Goal: Obtain resource: Download file/media

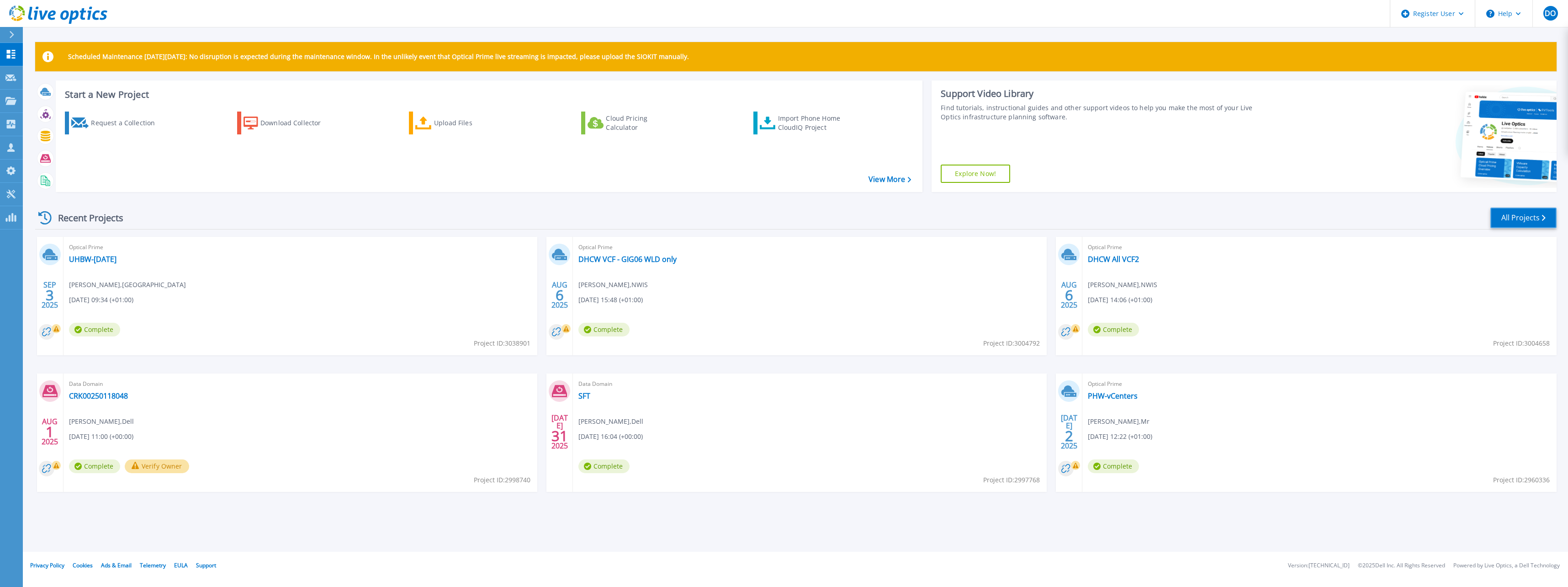
click at [1522, 216] on link "All Projects" at bounding box center [1523, 218] width 66 height 21
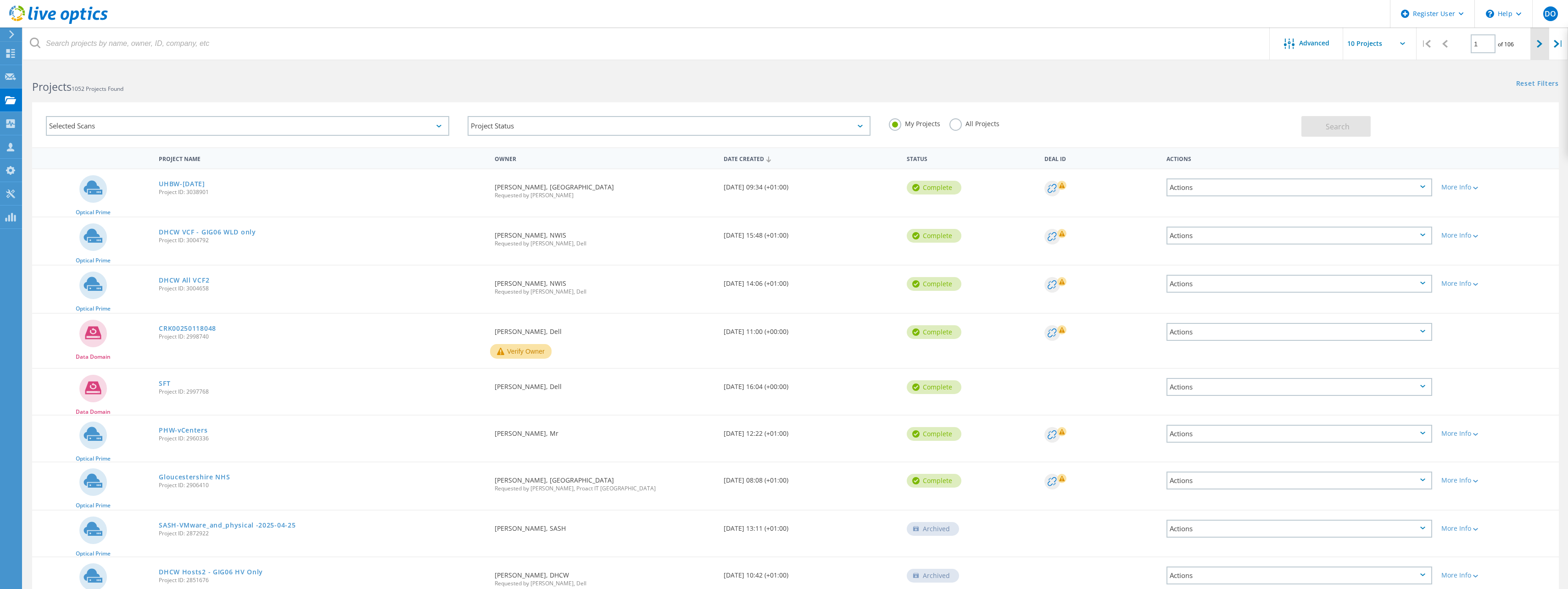
click at [1531, 43] on div at bounding box center [1539, 43] width 19 height 32
type input "2"
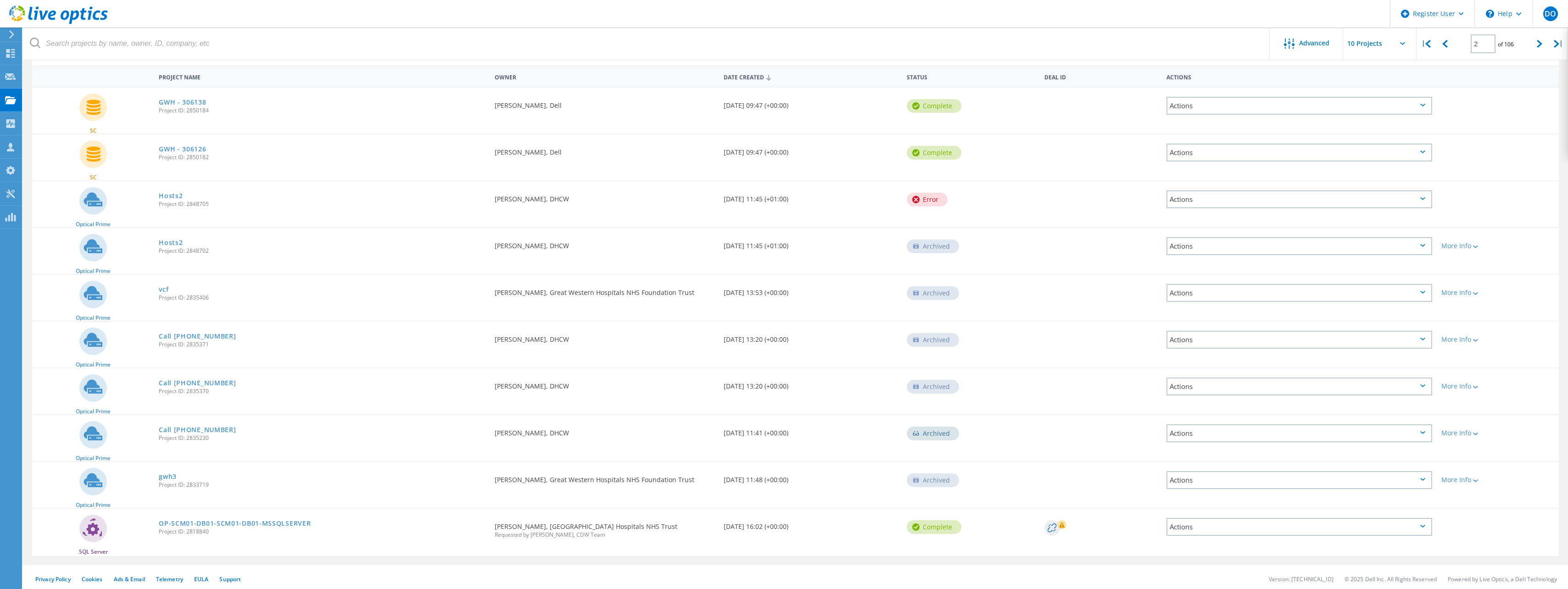
scroll to position [86, 0]
click at [1314, 291] on div "Actions" at bounding box center [1299, 289] width 266 height 18
drag, startPoint x: 904, startPoint y: 293, endPoint x: 918, endPoint y: 291, distance: 14.1
click at [904, 293] on div "Archived" at bounding box center [971, 288] width 137 height 34
click at [921, 291] on div "Archived" at bounding box center [933, 289] width 53 height 14
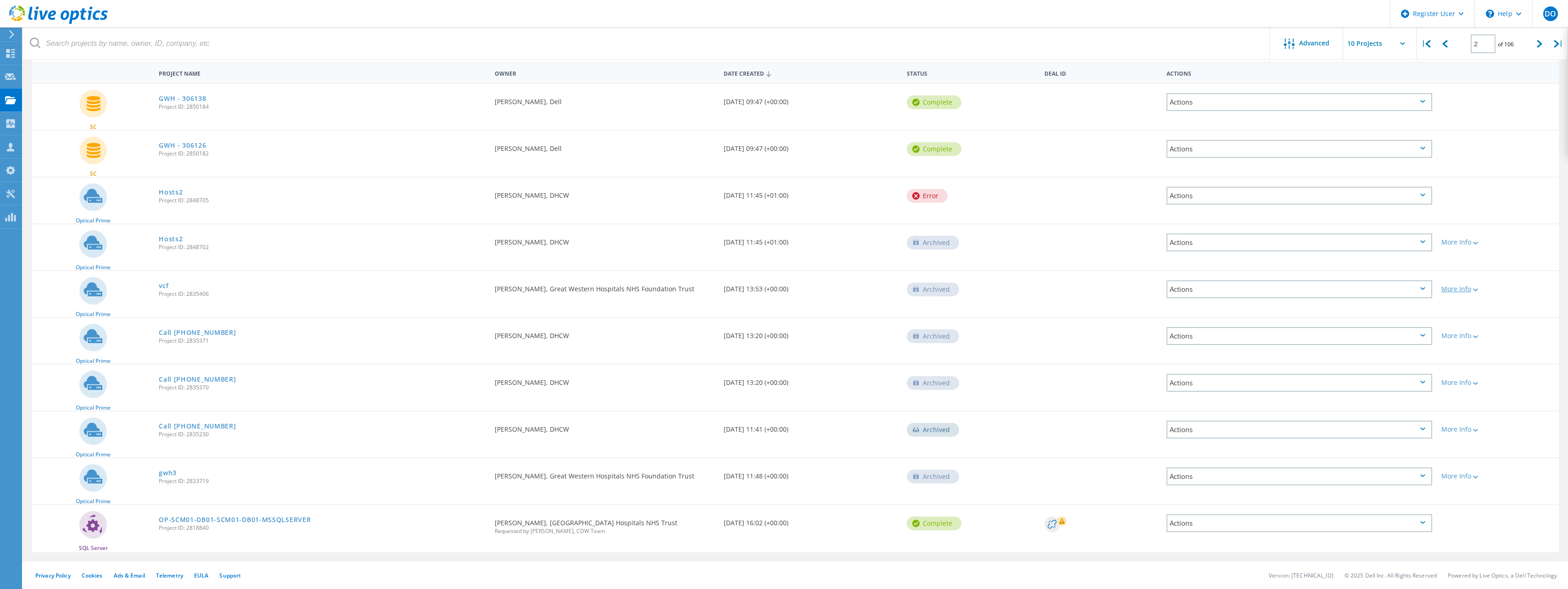
click at [1478, 287] on div at bounding box center [1474, 289] width 7 height 5
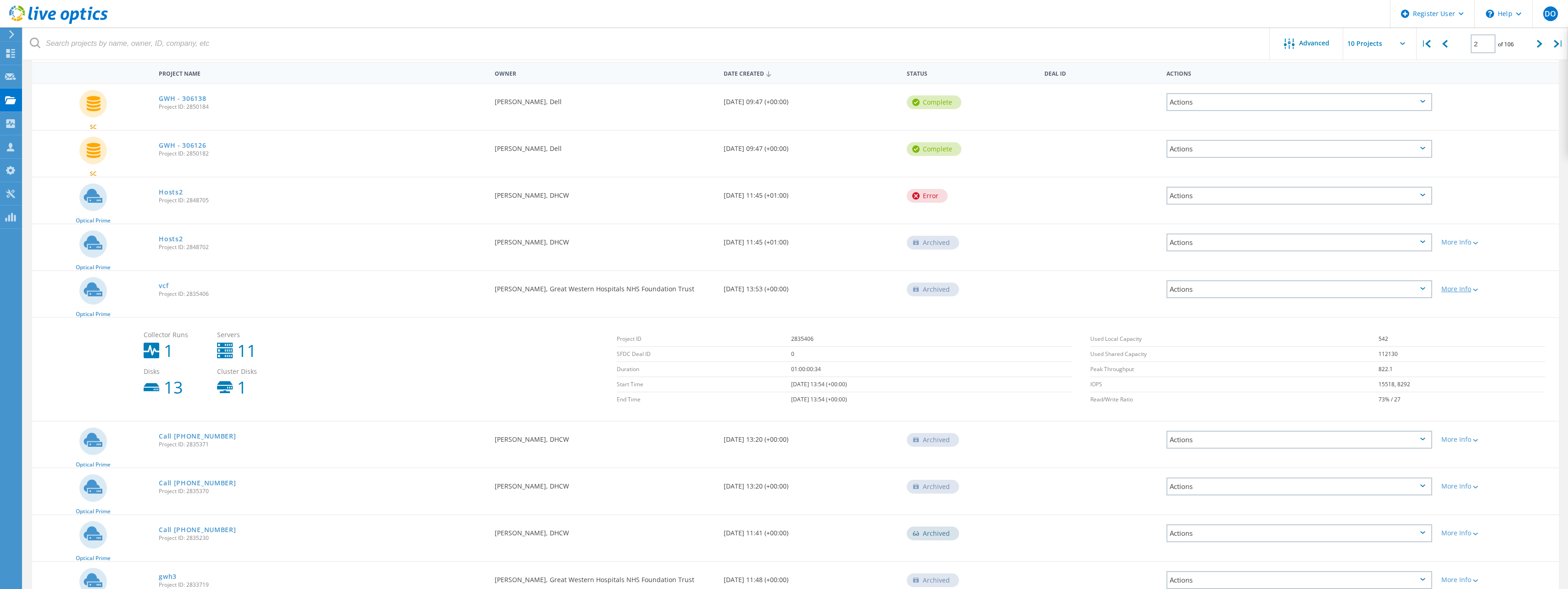
click at [1478, 287] on div at bounding box center [1474, 289] width 7 height 5
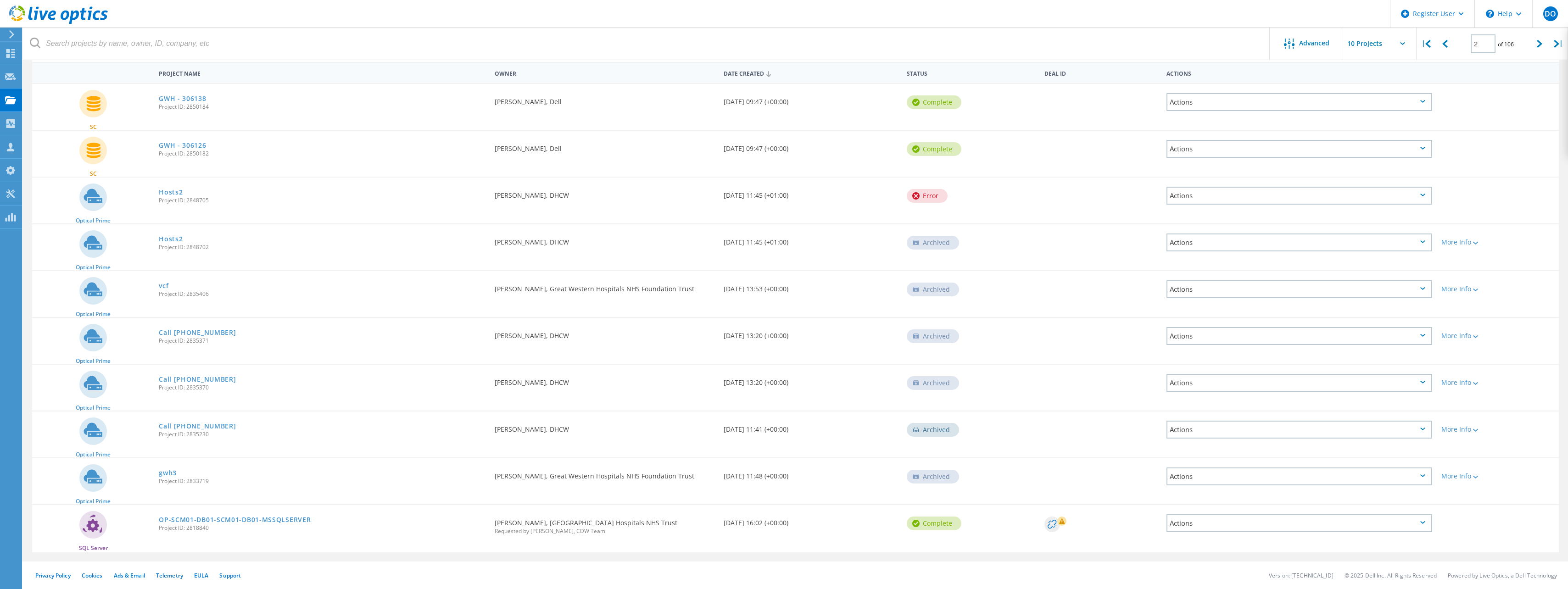
click at [1369, 290] on div "Actions" at bounding box center [1299, 289] width 266 height 18
click at [1199, 316] on div "Restore" at bounding box center [1299, 317] width 264 height 14
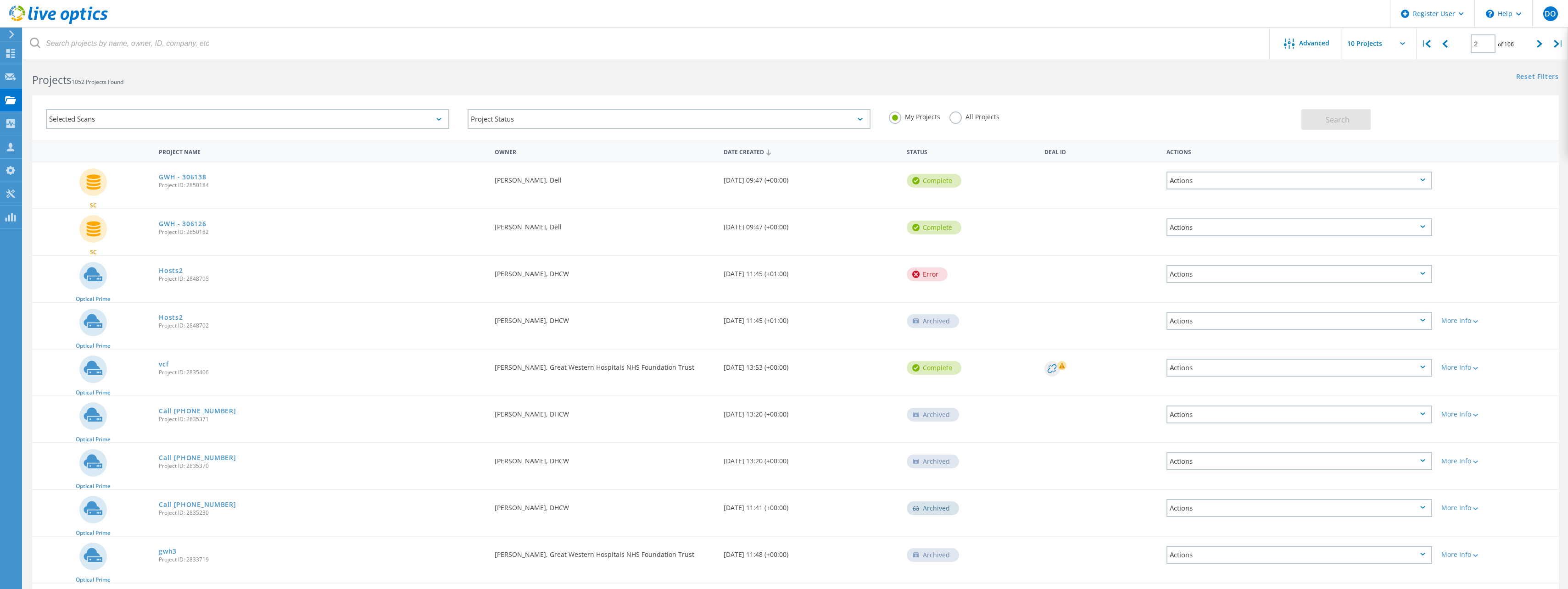
scroll to position [0, 0]
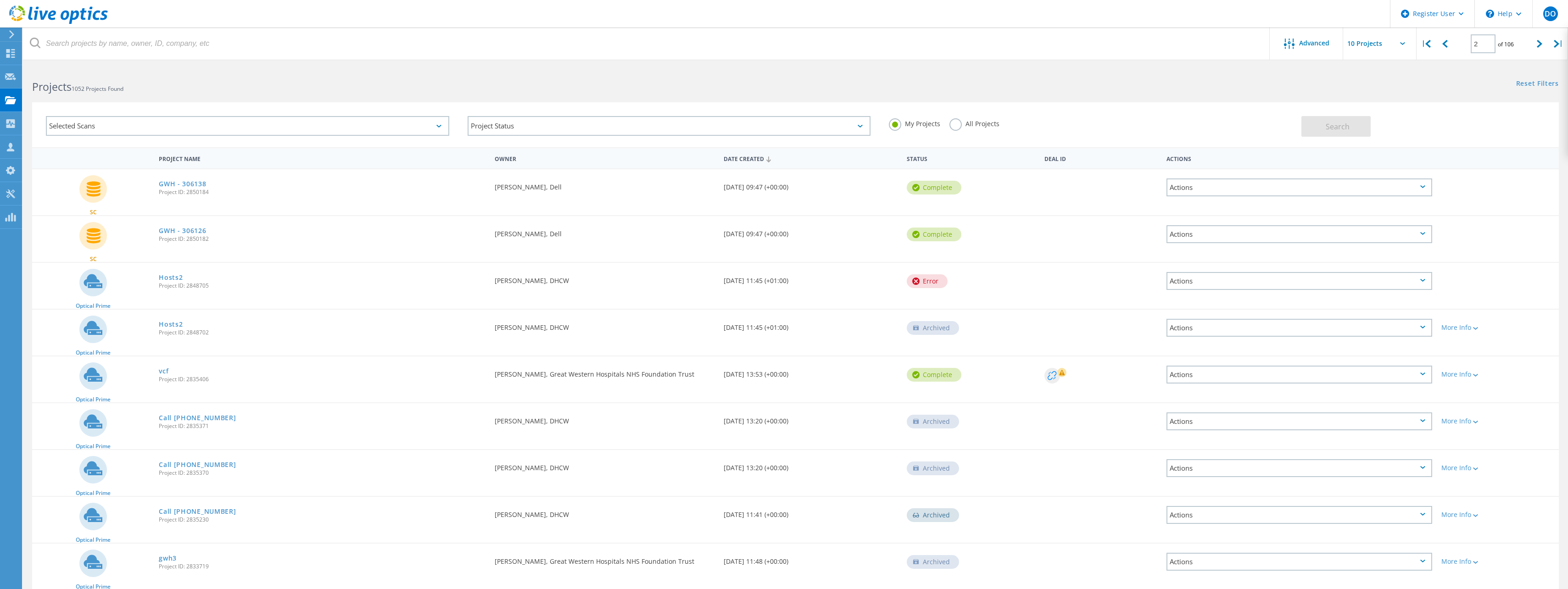
click at [1056, 376] on circle at bounding box center [1052, 376] width 16 height 16
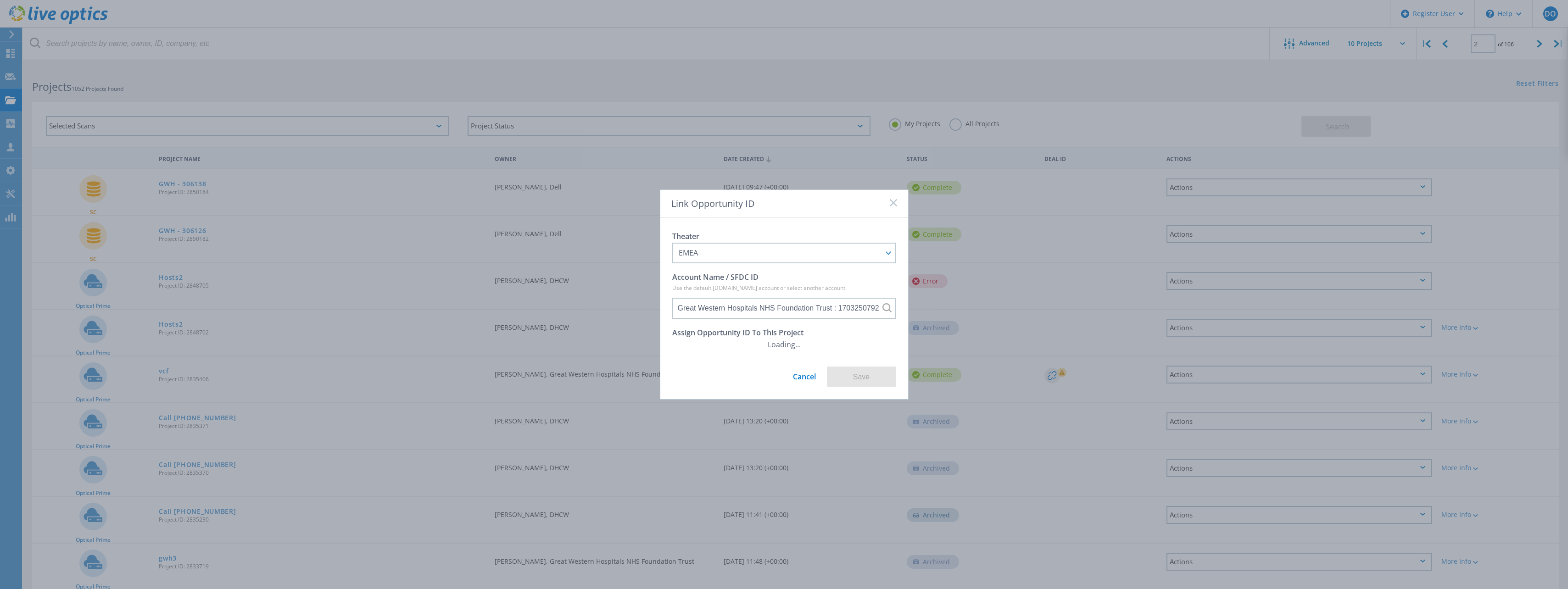
click at [797, 374] on link "Cancel" at bounding box center [804, 373] width 23 height 17
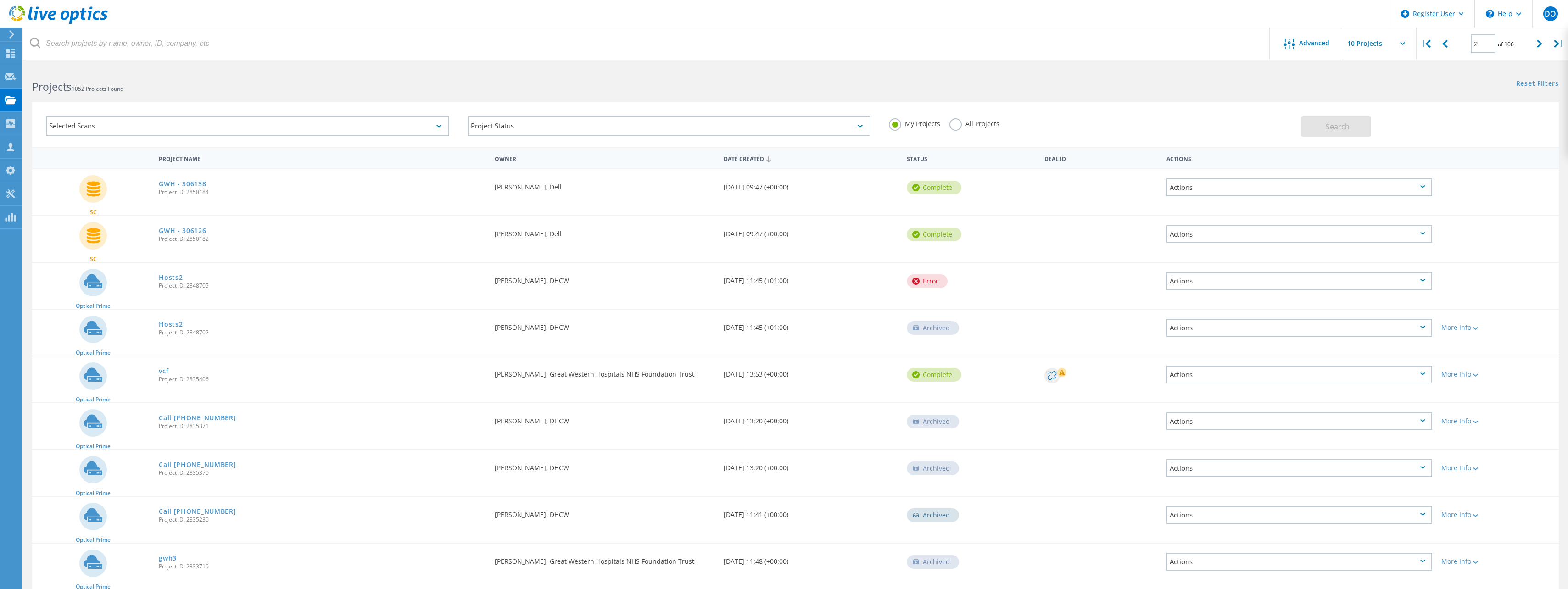
click at [164, 370] on link "vcf" at bounding box center [164, 371] width 10 height 7
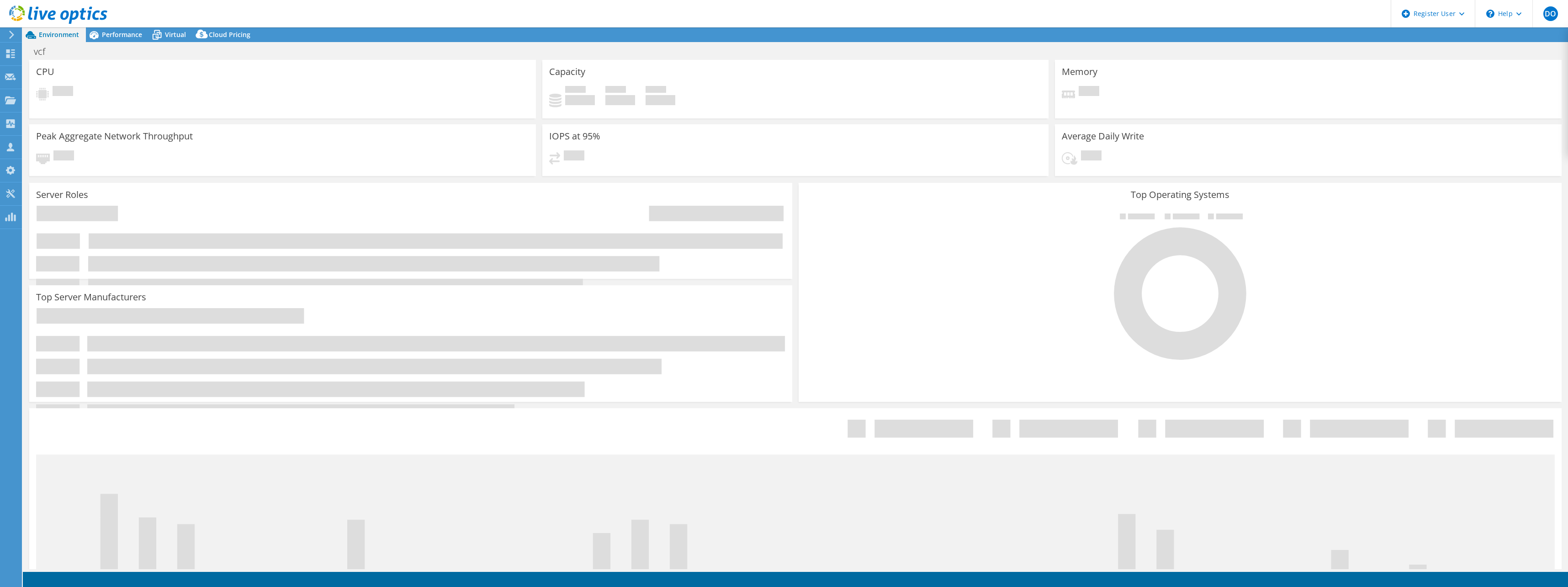
select select "USD"
select select "EULondon"
select select "GBP"
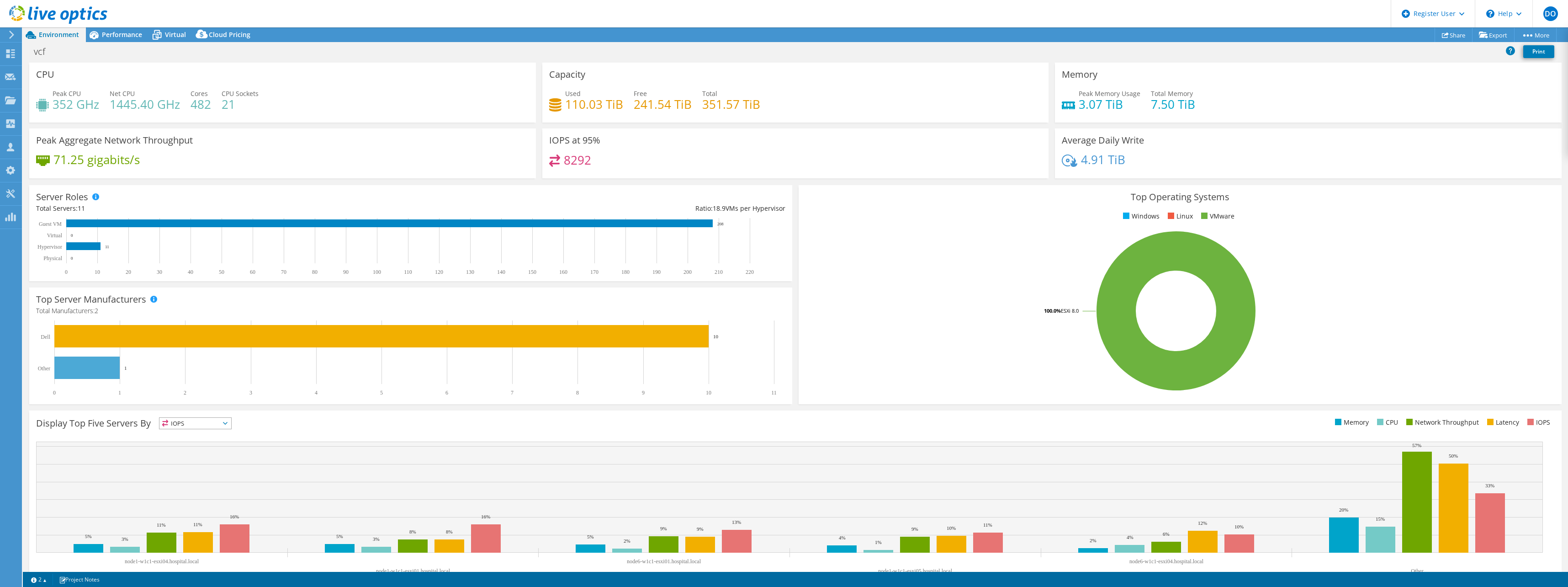
click at [1321, 127] on div "Memory Peak Memory Usage 3.07 TiB Total Memory 7.50 TiB" at bounding box center [1308, 96] width 513 height 66
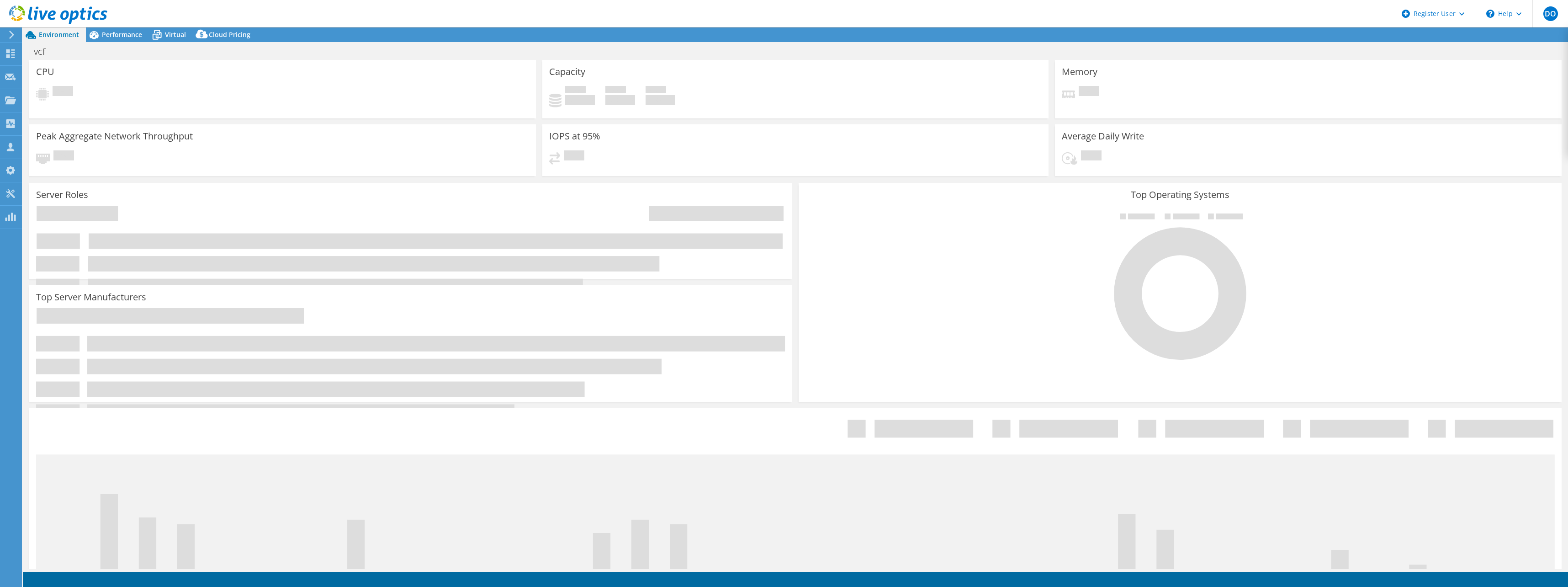
select select "EULondon"
select select "USD"
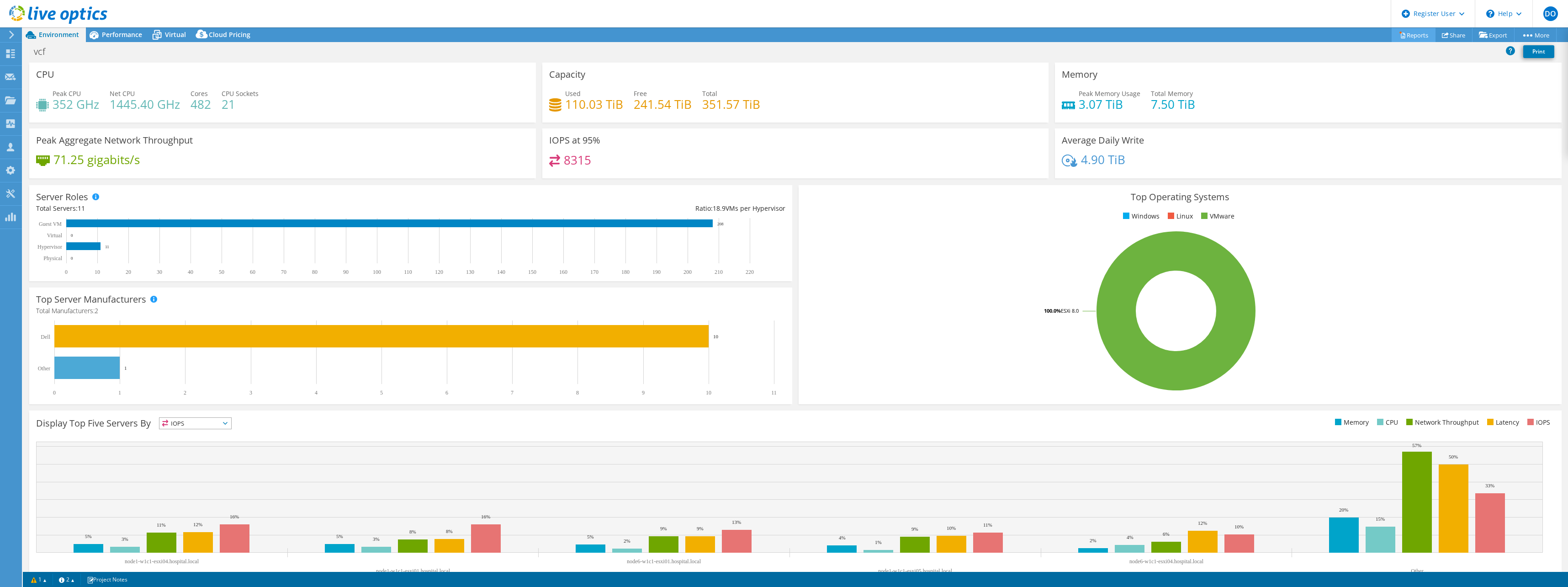
click at [1399, 34] on icon at bounding box center [1402, 35] width 7 height 7
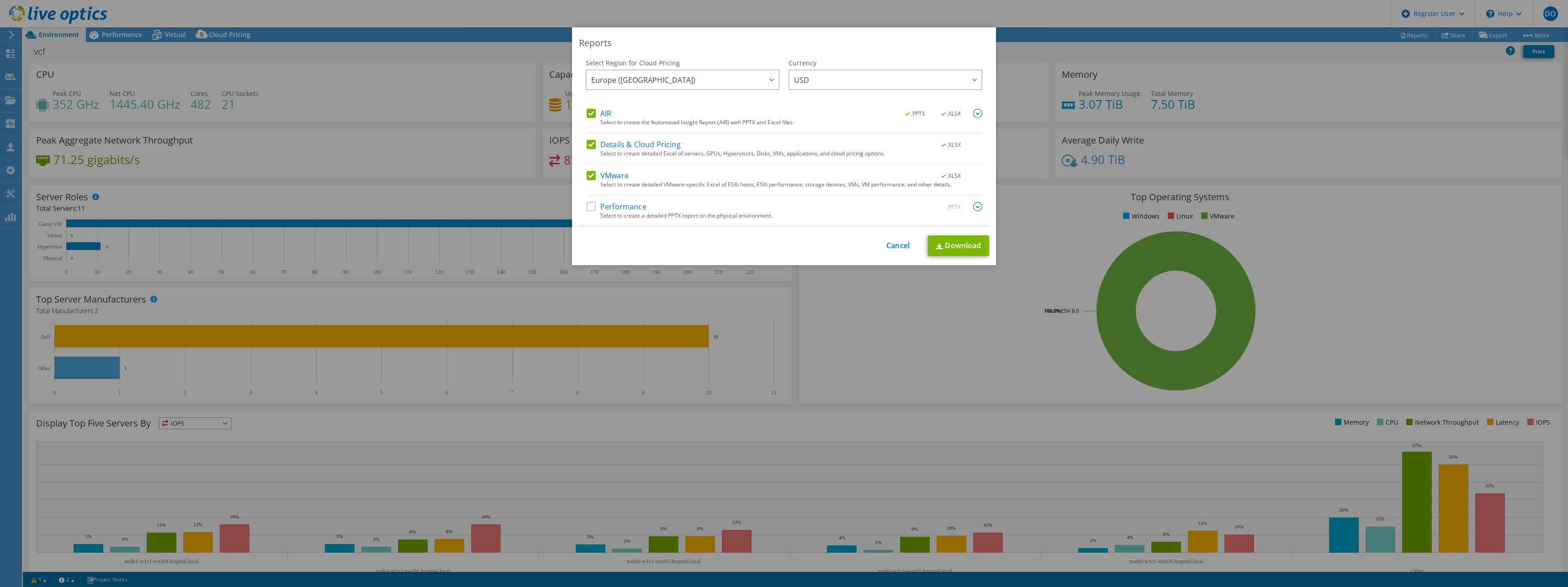
click at [588, 206] on label "Performance" at bounding box center [617, 206] width 60 height 9
click at [0, 0] on input "Performance" at bounding box center [0, 0] width 0 height 0
click at [830, 83] on span "USD" at bounding box center [888, 80] width 187 height 19
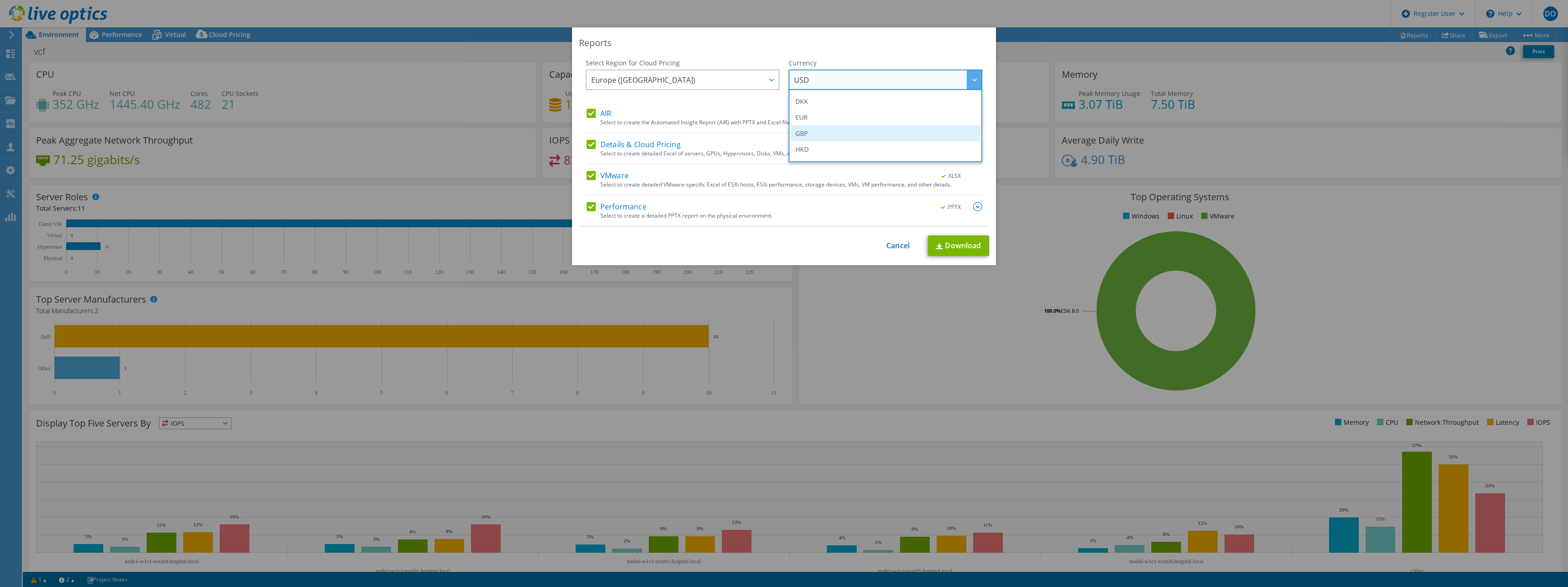
scroll to position [114, 0]
click at [807, 135] on li "GBP" at bounding box center [885, 129] width 189 height 16
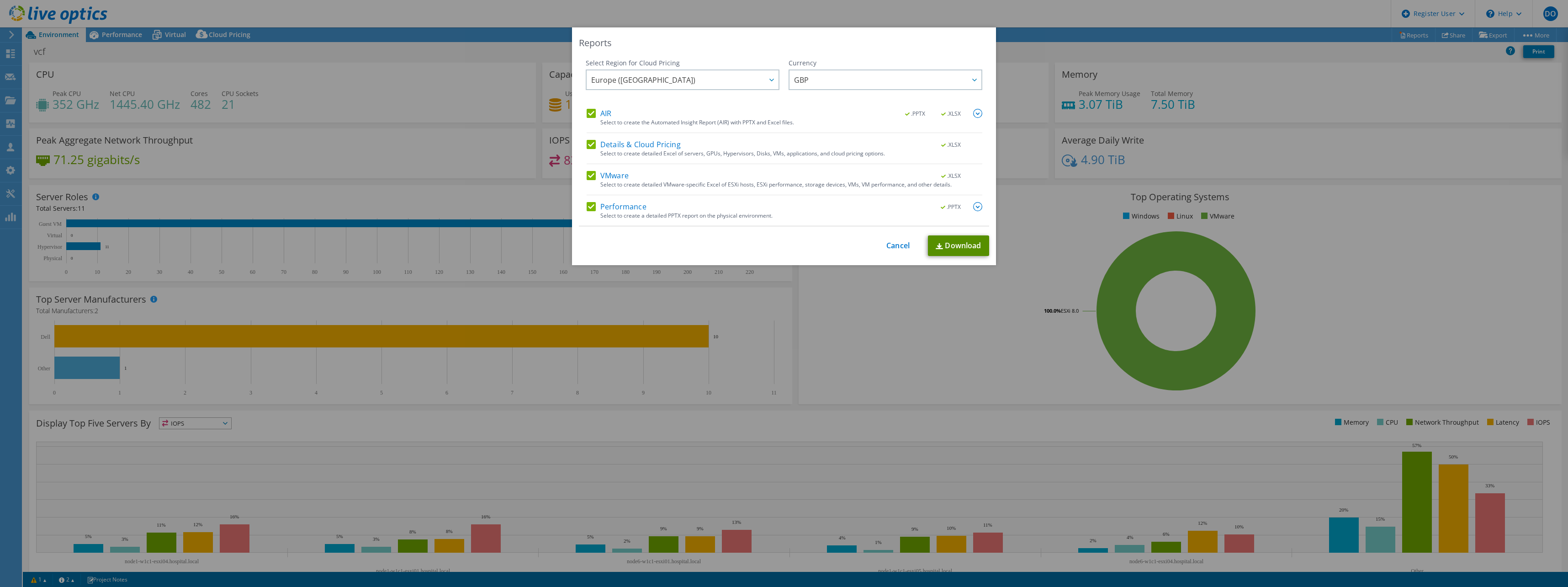
click at [946, 244] on link "Download" at bounding box center [958, 246] width 61 height 21
